Goal: Check status: Check status

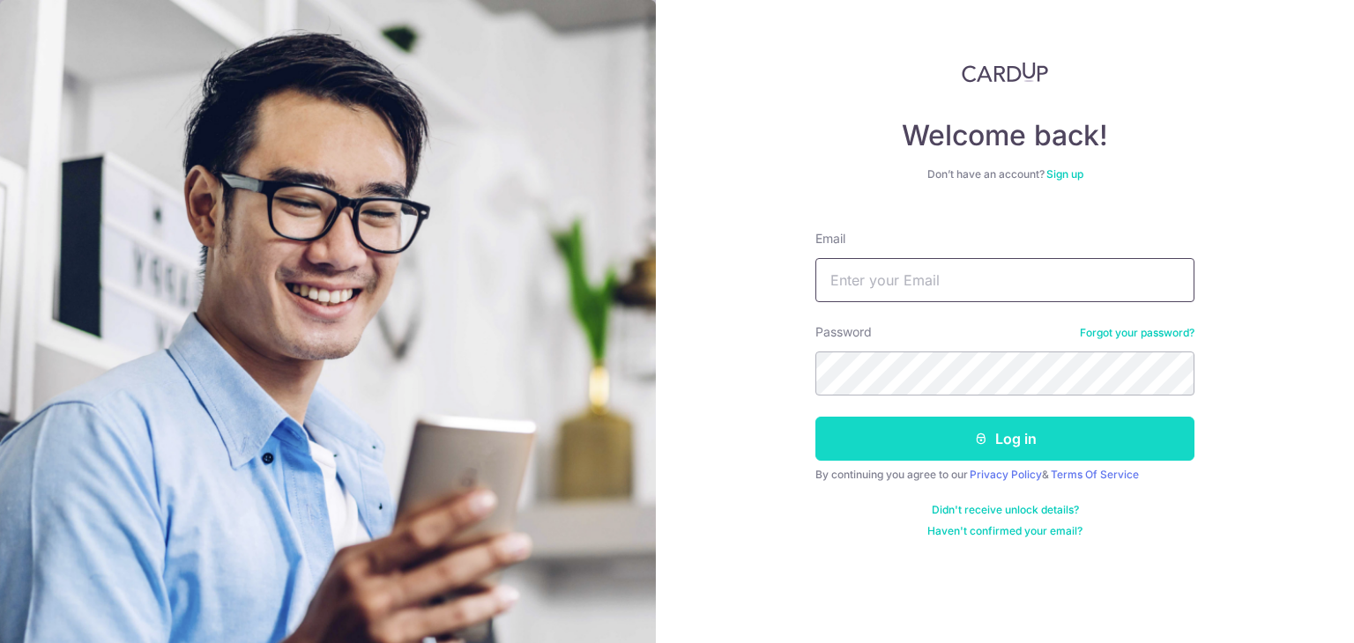
type input "[EMAIL_ADDRESS][DOMAIN_NAME]"
click at [998, 438] on button "Log in" at bounding box center [1004, 439] width 379 height 44
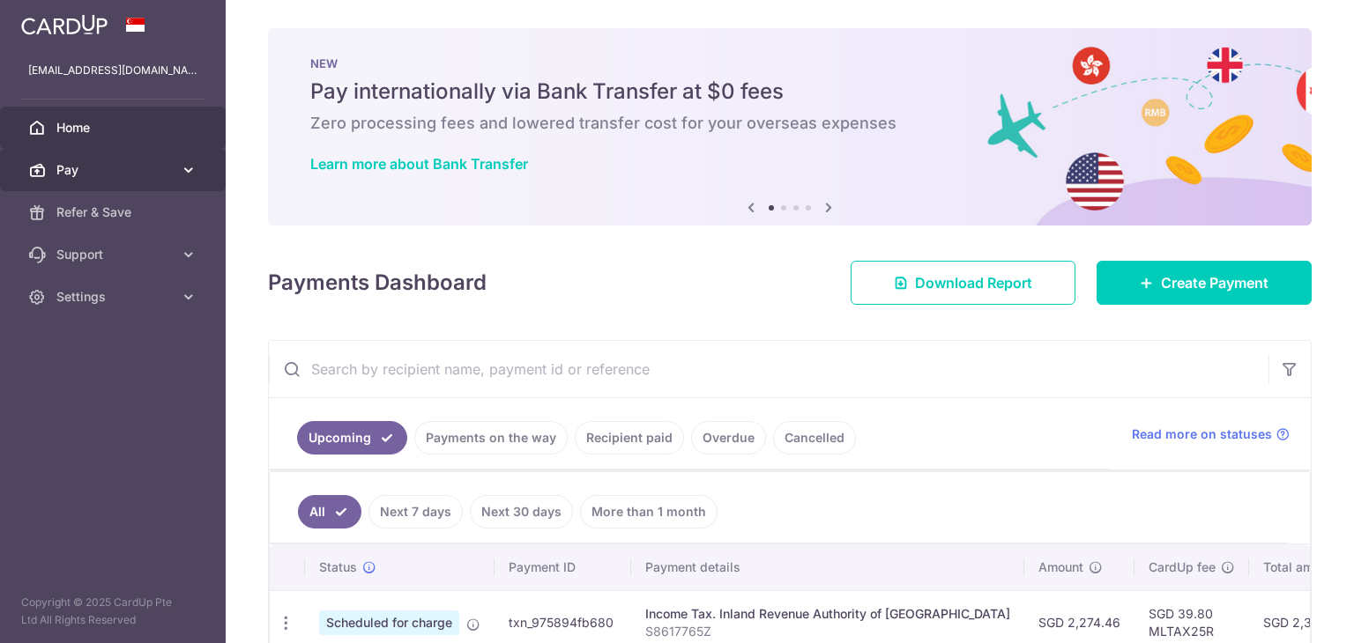
click at [79, 176] on span "Pay" at bounding box center [114, 170] width 116 height 18
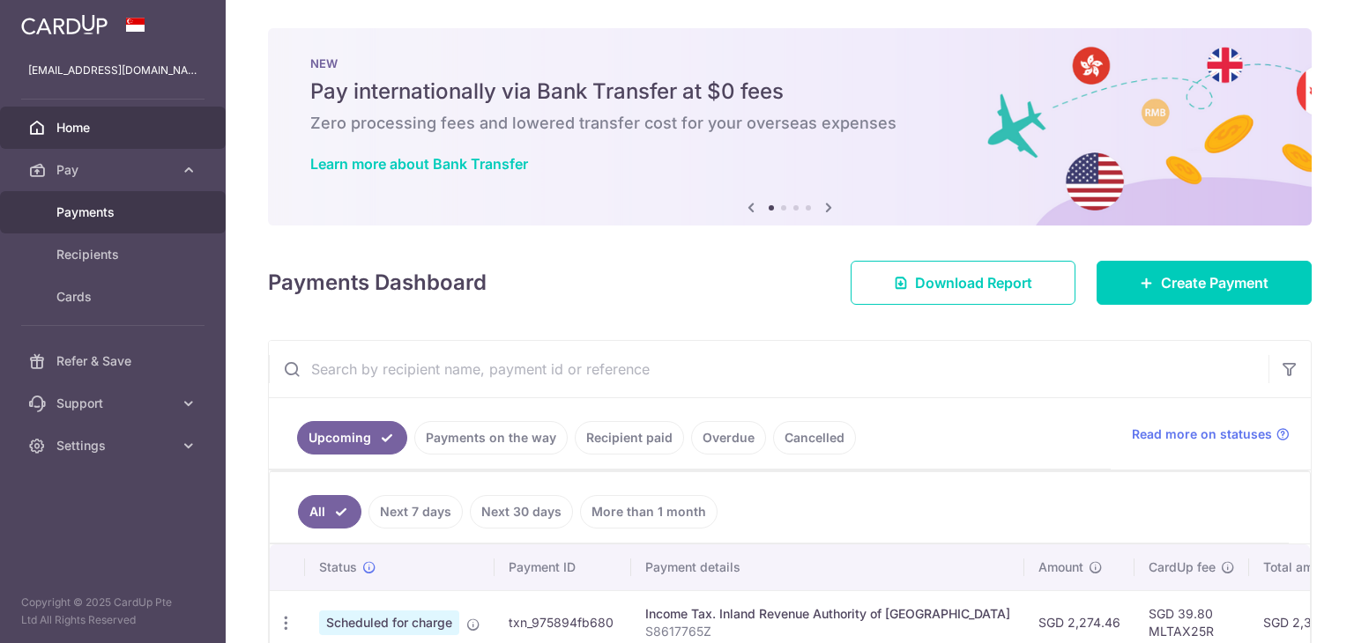
click at [85, 213] on span "Payments" at bounding box center [114, 213] width 116 height 18
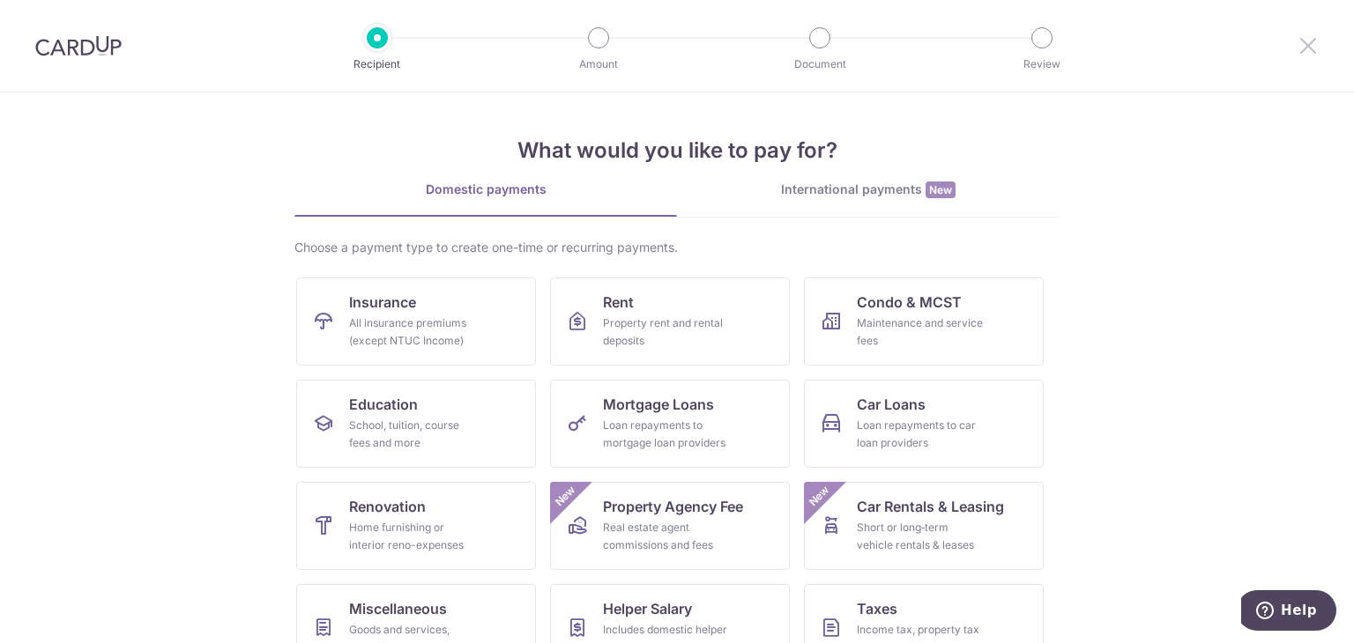
click at [1307, 51] on icon at bounding box center [1307, 45] width 21 height 22
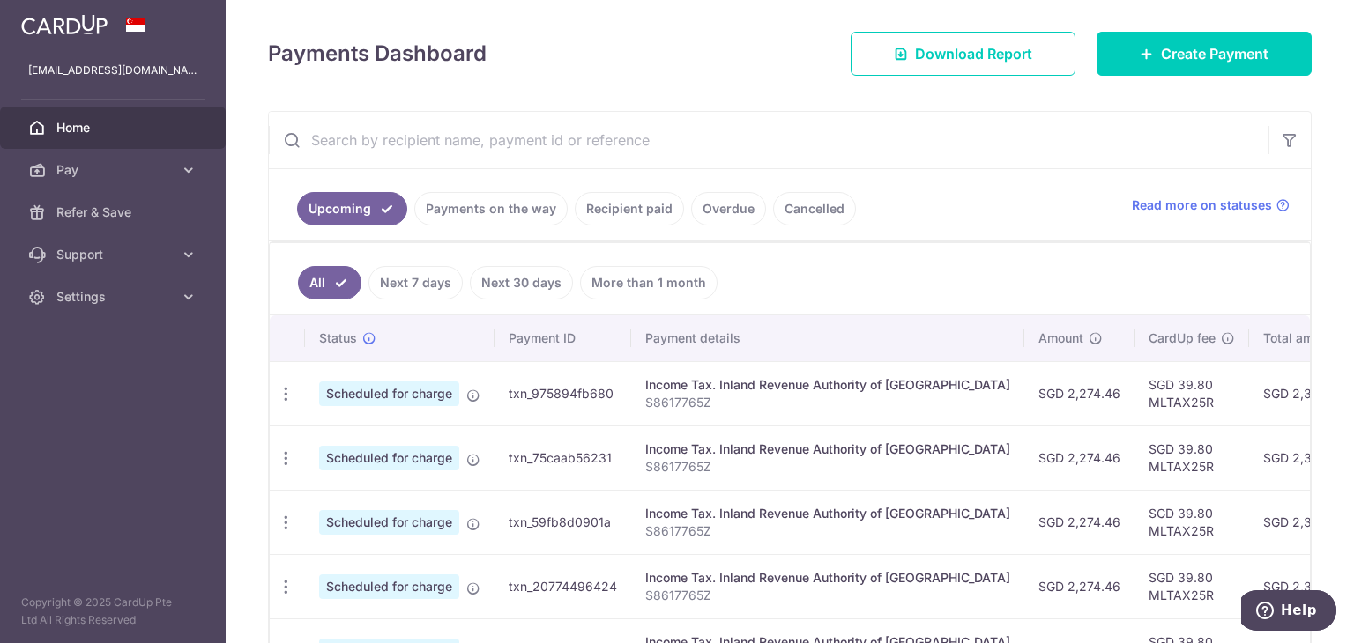
scroll to position [207, 0]
click at [521, 209] on link "Payments on the way" at bounding box center [490, 209] width 153 height 33
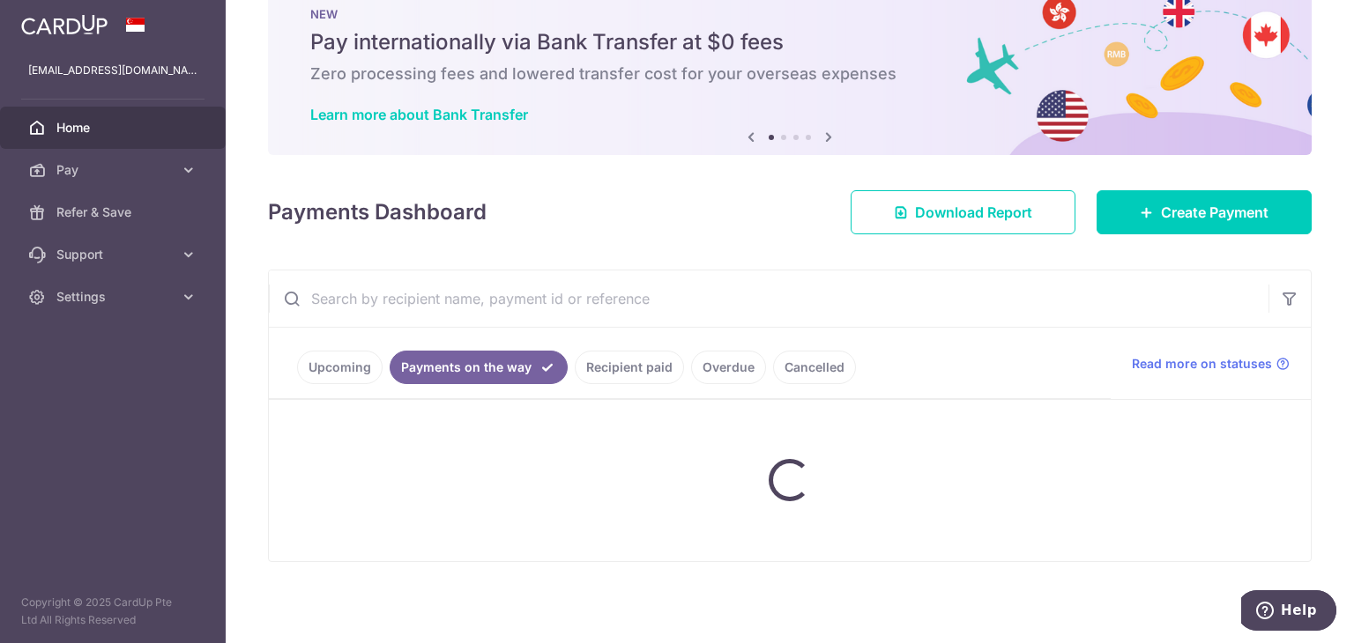
scroll to position [9, 0]
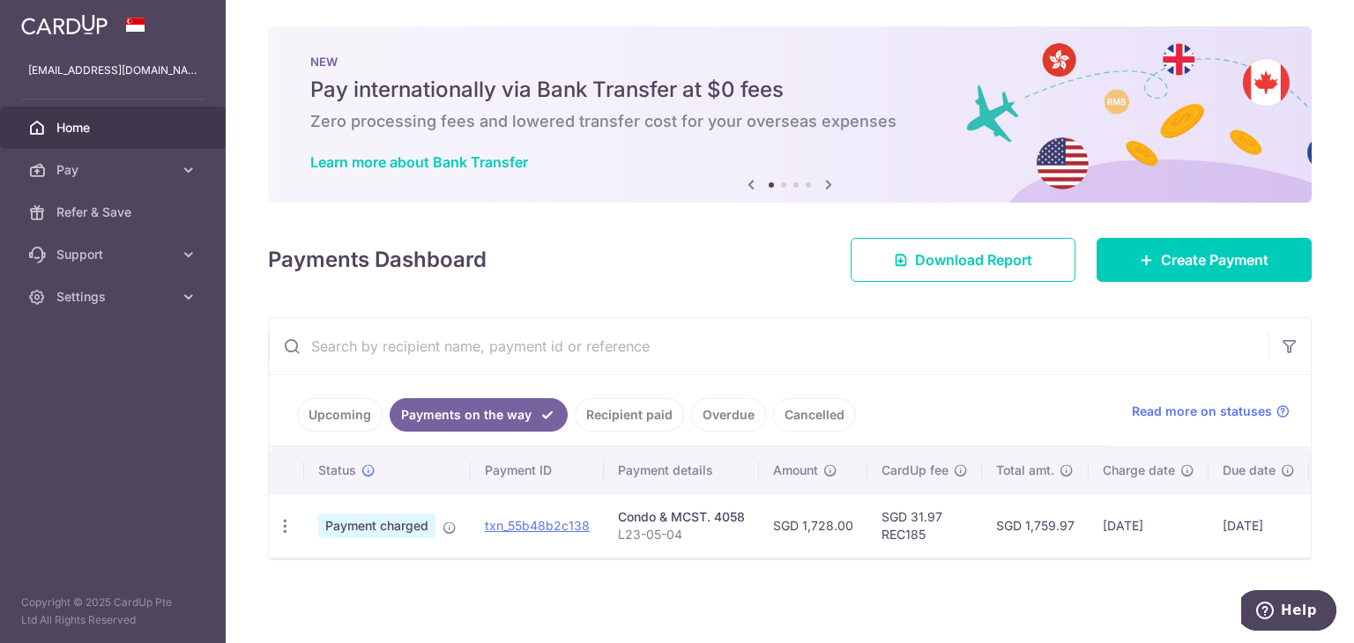
click at [594, 413] on link "Recipient paid" at bounding box center [629, 414] width 109 height 33
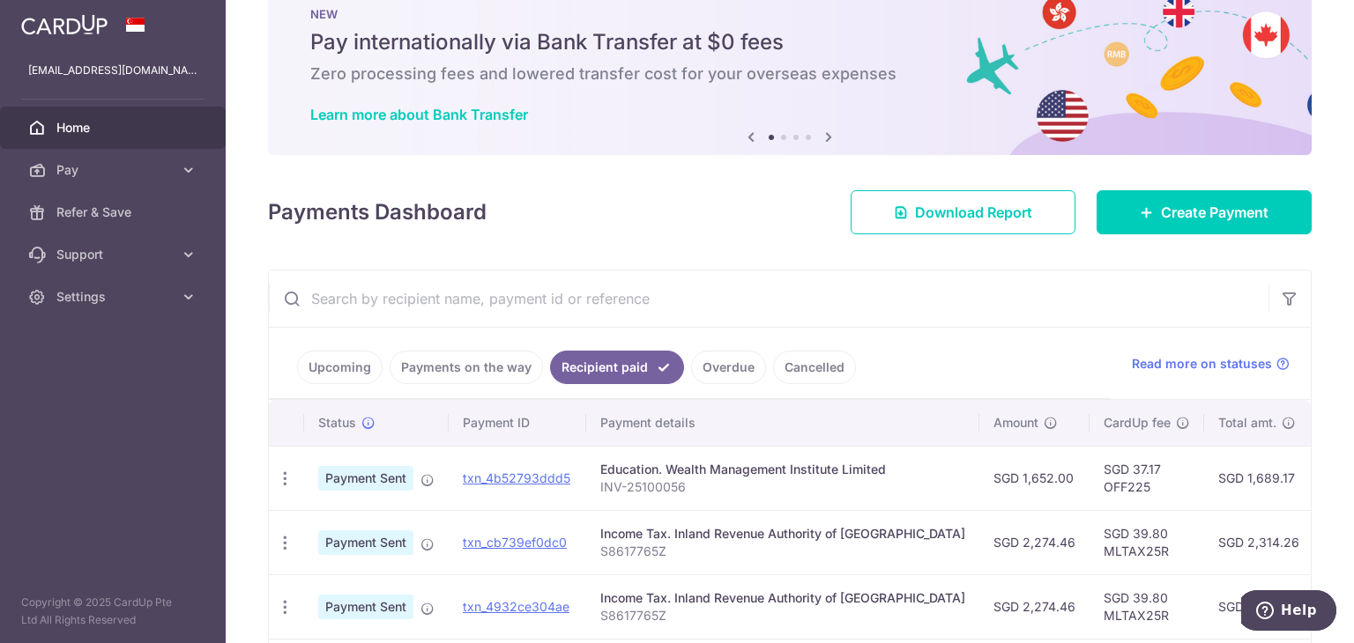
scroll to position [207, 0]
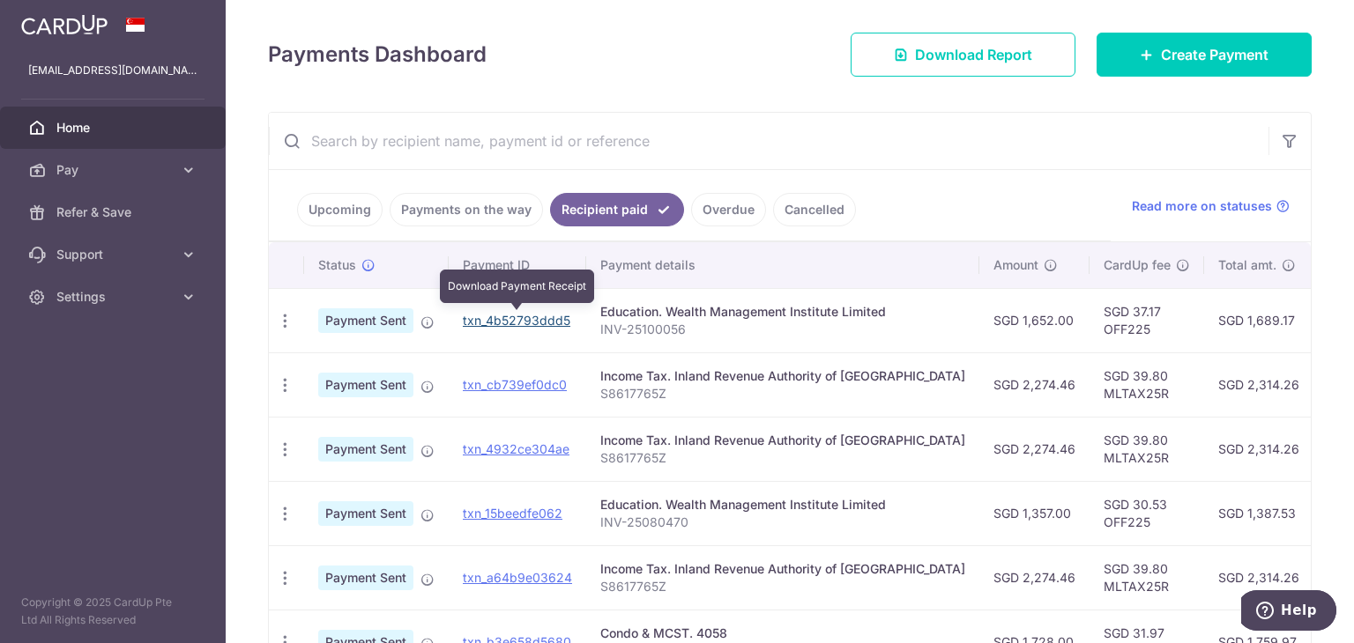
click at [557, 321] on link "txn_4b52793ddd5" at bounding box center [517, 320] width 108 height 15
